Goal: Find specific page/section

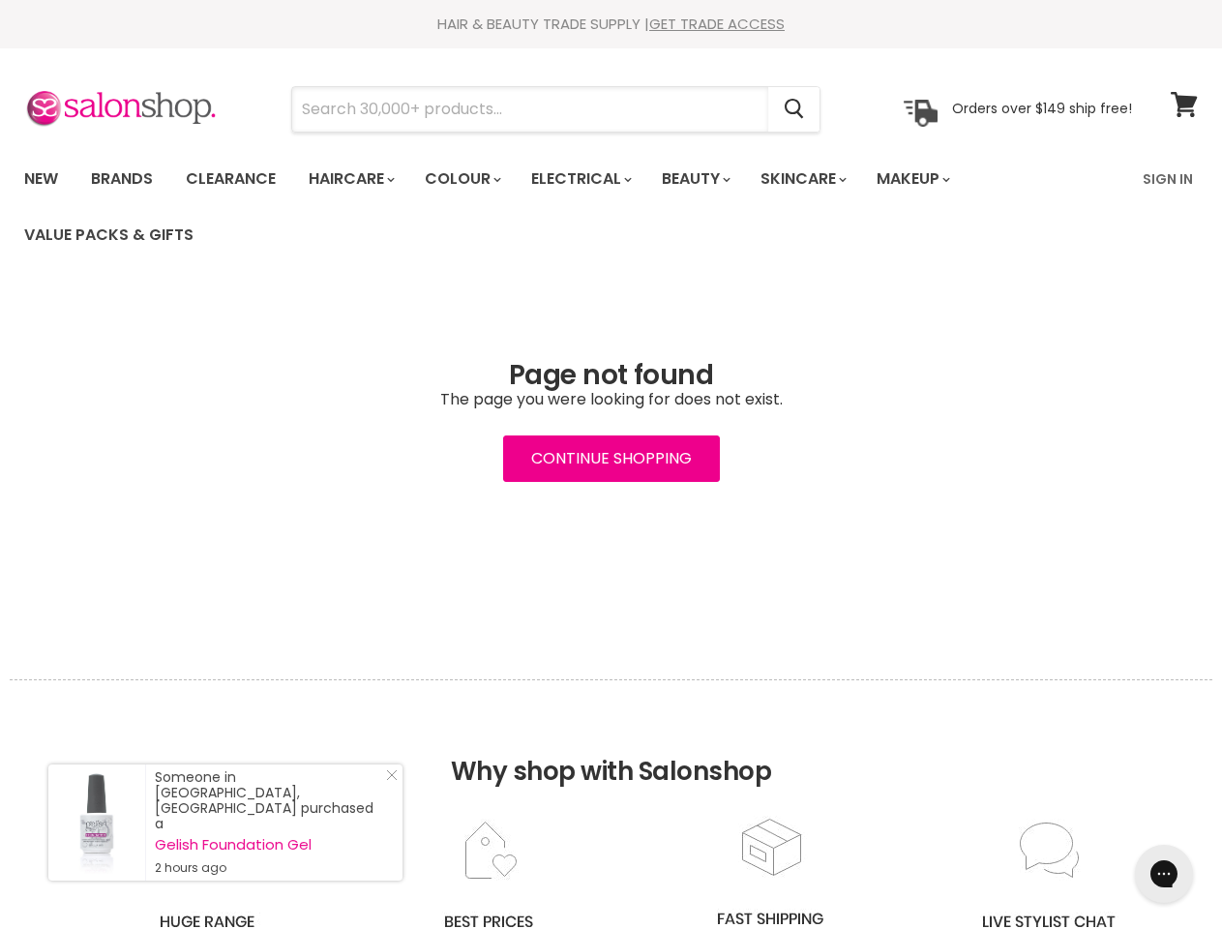
click at [531, 109] on input "Search" at bounding box center [530, 109] width 476 height 44
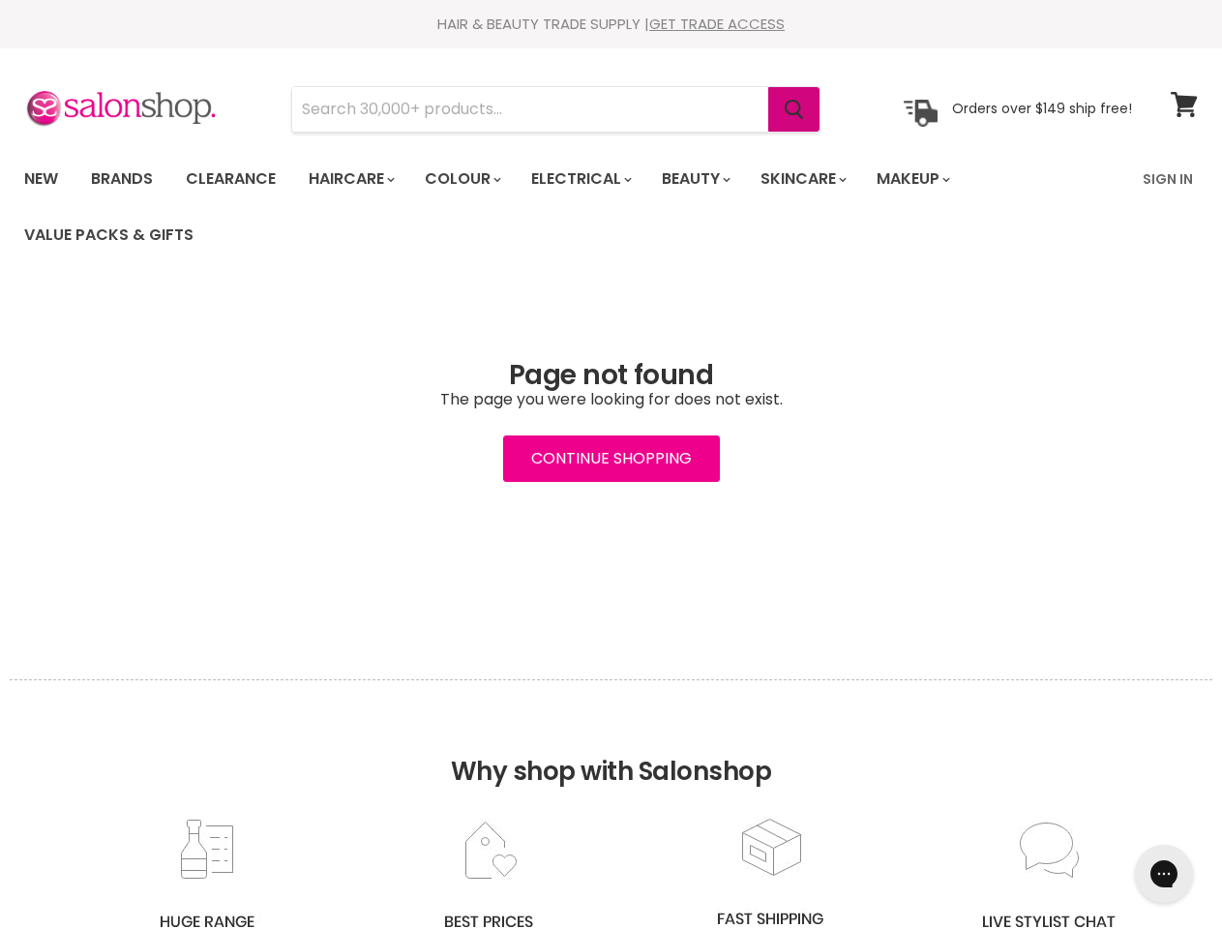
click at [795, 109] on icon "Search" at bounding box center [793, 110] width 19 height 20
click at [357, 179] on link "Haircare" at bounding box center [350, 179] width 112 height 41
